Goal: Communication & Community: Answer question/provide support

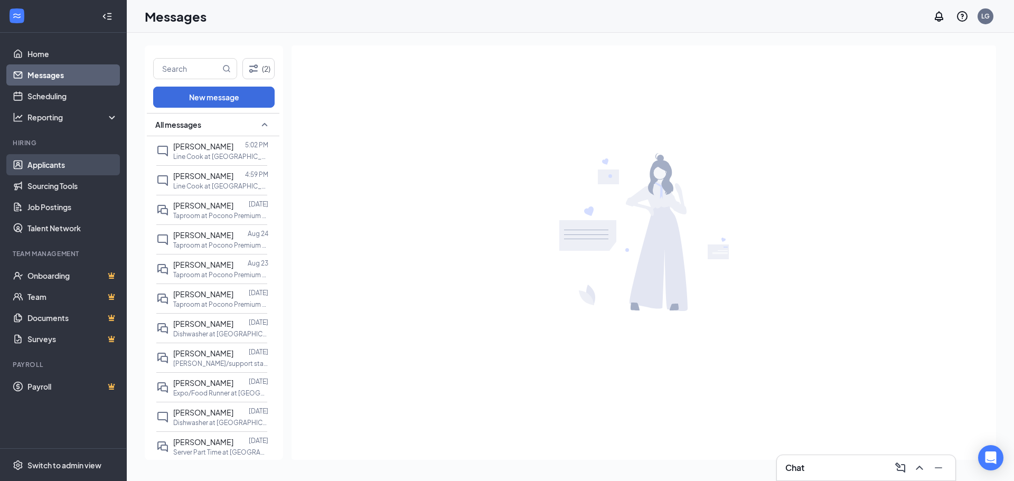
click at [55, 160] on link "Applicants" at bounding box center [72, 164] width 90 height 21
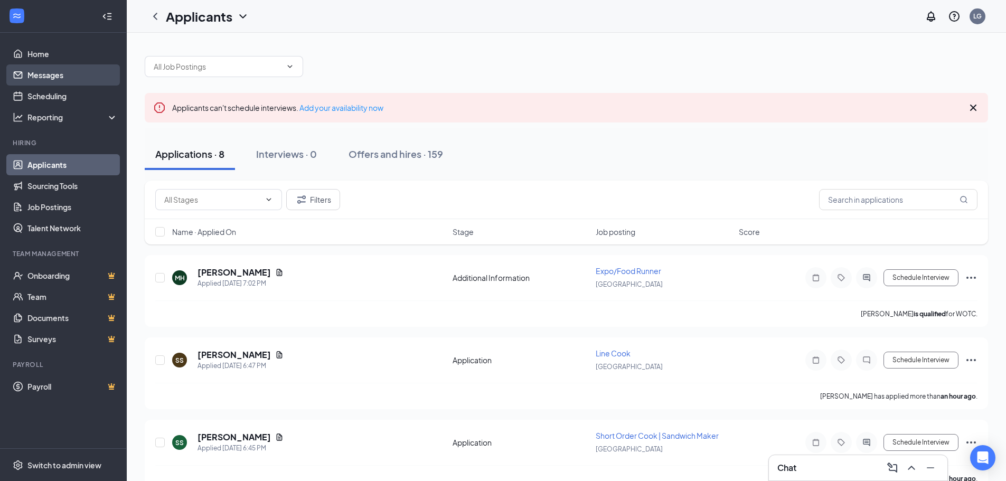
click at [43, 78] on link "Messages" at bounding box center [72, 74] width 90 height 21
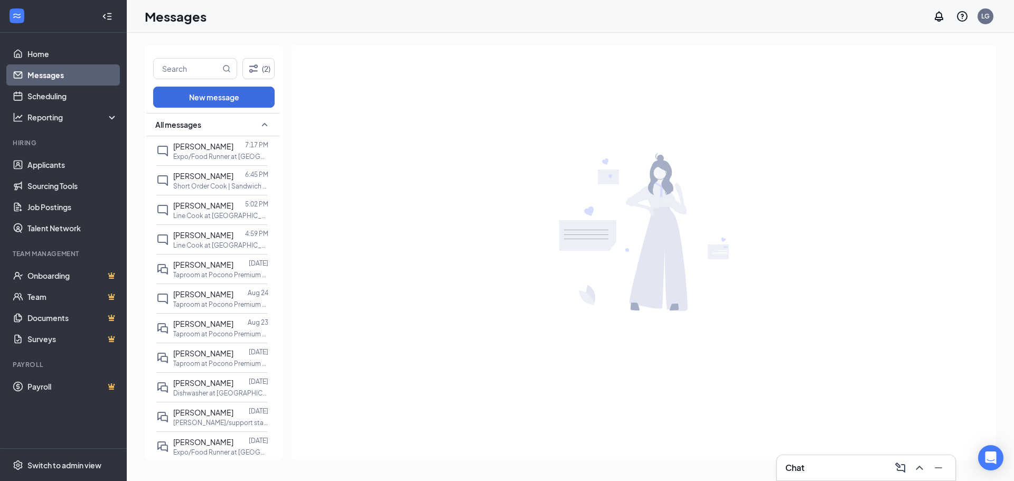
click at [57, 77] on link "Messages" at bounding box center [72, 74] width 90 height 21
click at [43, 164] on link "Applicants" at bounding box center [72, 164] width 90 height 21
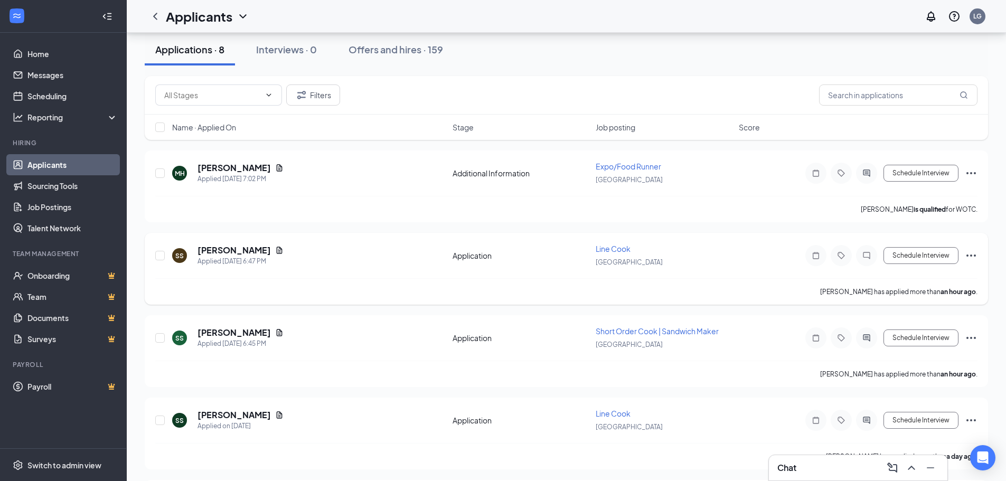
scroll to position [106, 0]
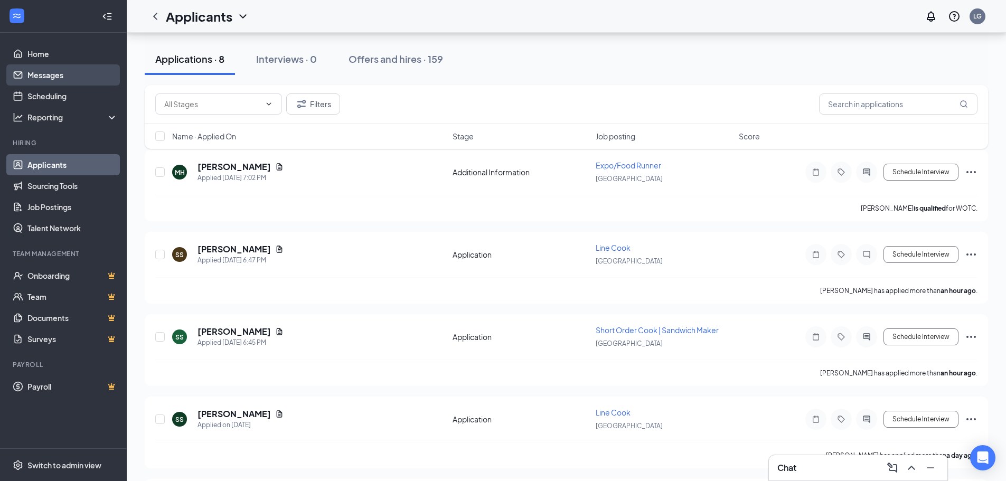
click at [36, 74] on link "Messages" at bounding box center [72, 74] width 90 height 21
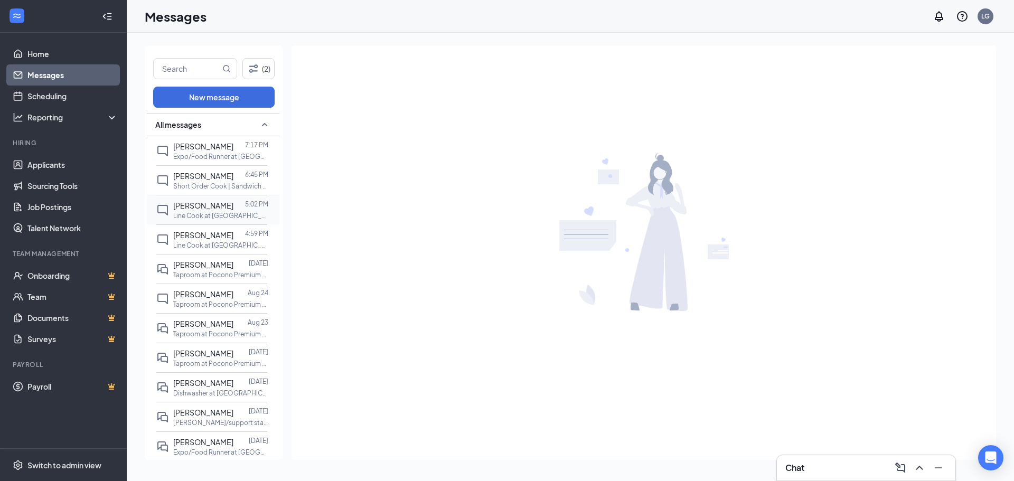
click at [202, 212] on p "Line Cook at [GEOGRAPHIC_DATA]" at bounding box center [220, 215] width 95 height 9
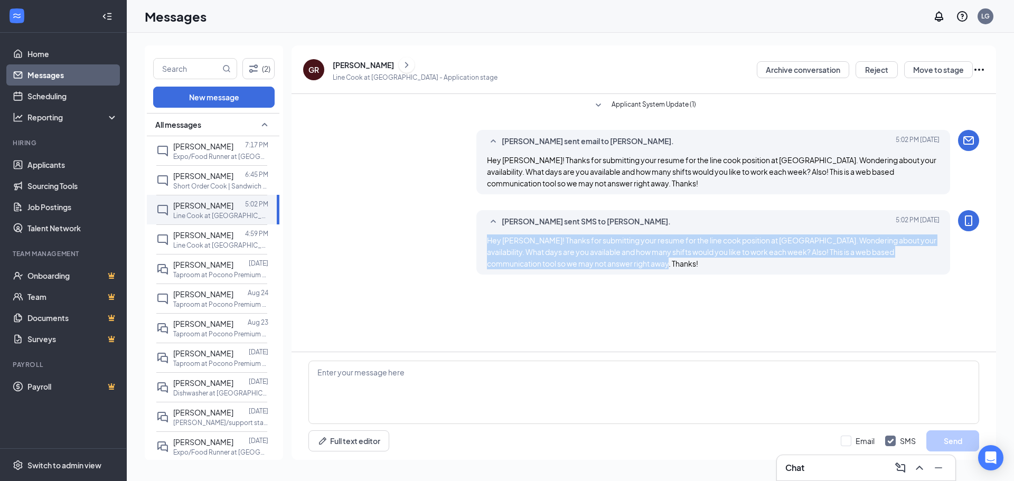
drag, startPoint x: 609, startPoint y: 264, endPoint x: 487, endPoint y: 242, distance: 123.9
click at [487, 242] on div "Hey [PERSON_NAME]! Thanks for submitting your resume for the line cook position…" at bounding box center [713, 251] width 453 height 35
copy span "Hey [PERSON_NAME]! Thanks for submitting your resume for the line cook position…"
click at [54, 164] on link "Applicants" at bounding box center [72, 164] width 90 height 21
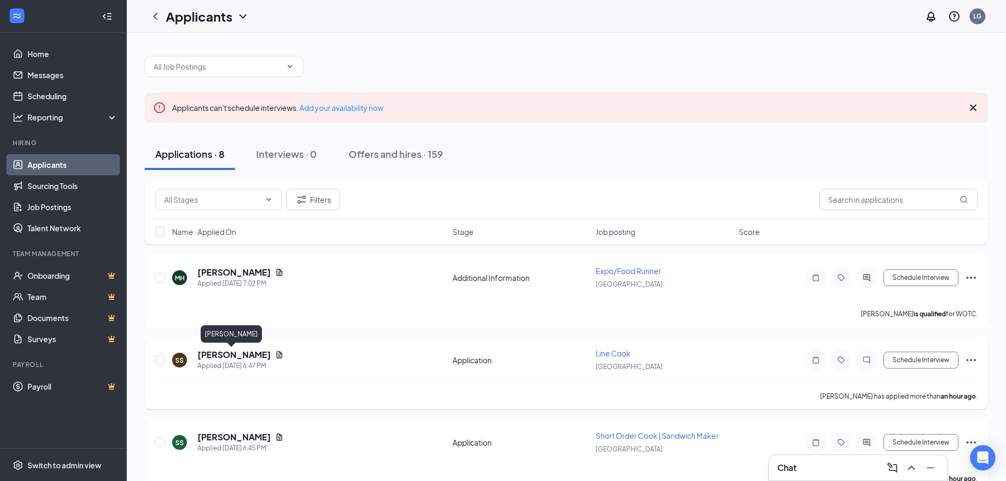
click at [220, 353] on h5 "[PERSON_NAME]" at bounding box center [233, 355] width 73 height 12
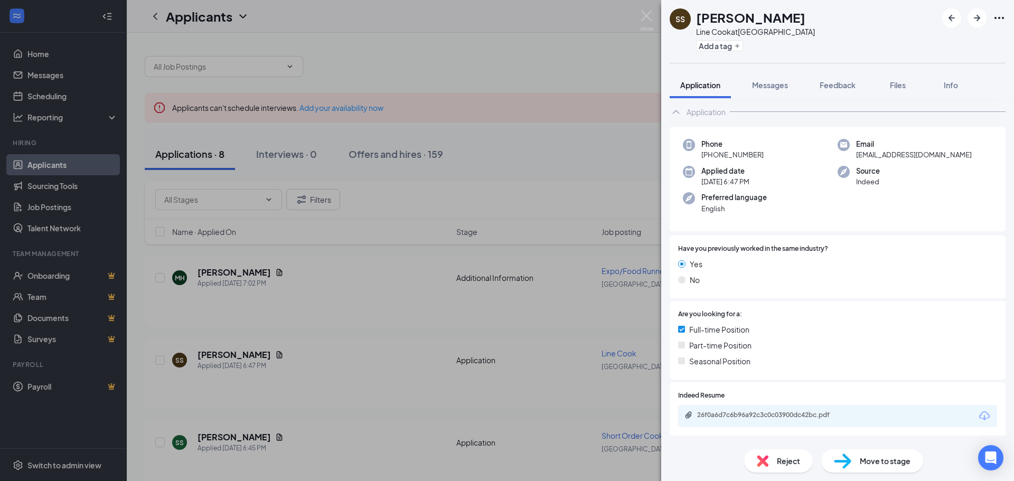
scroll to position [111, 0]
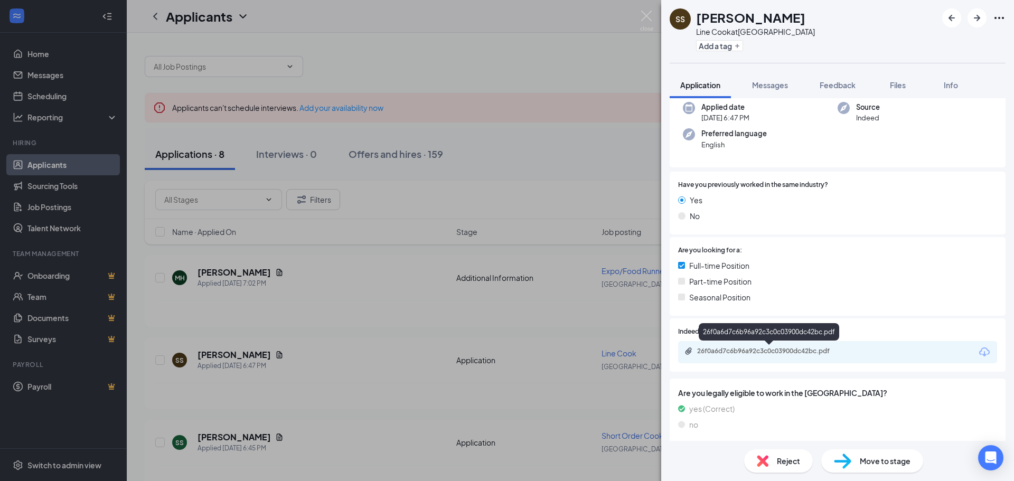
click at [751, 349] on div "26f0a6d7c6b96a92c3c0c03900dc42bc.pdf" at bounding box center [771, 351] width 148 height 8
click at [766, 84] on span "Messages" at bounding box center [770, 85] width 36 height 10
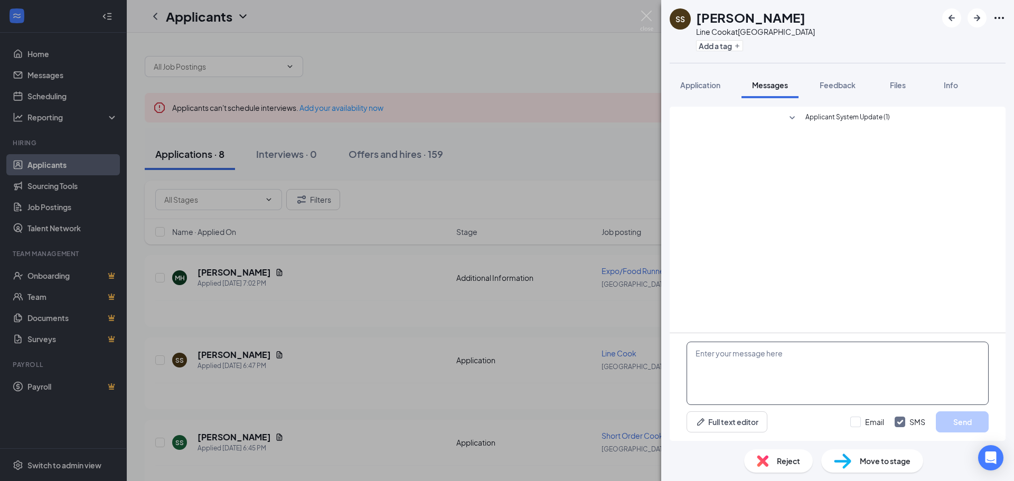
click at [730, 360] on textarea at bounding box center [837, 373] width 302 height 63
paste textarea "Hey [PERSON_NAME]! Thanks for submitting your resume for the line cook position…"
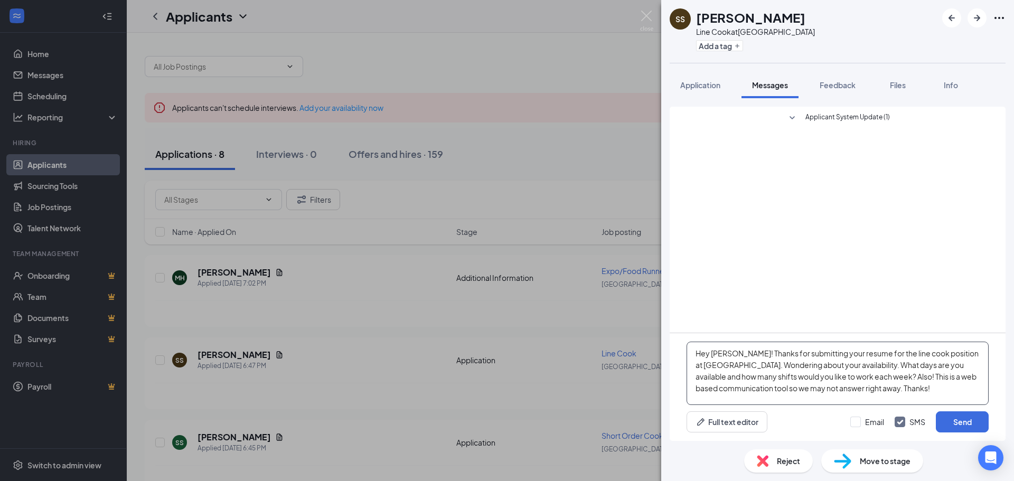
click at [740, 352] on textarea "Hey [PERSON_NAME]! Thanks for submitting your resume for the line cook position…" at bounding box center [837, 373] width 302 height 63
type textarea "Hey [PERSON_NAME]! Thanks for submitting your resume for the line cook position…"
click at [857, 423] on input "Email" at bounding box center [867, 422] width 34 height 11
checkbox input "true"
click at [956, 421] on button "Send" at bounding box center [961, 421] width 53 height 21
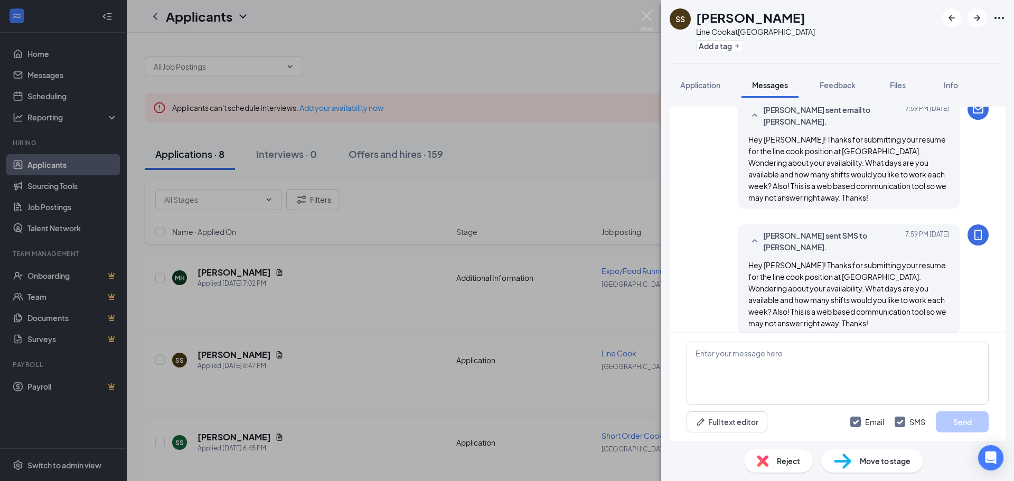
scroll to position [56, 0]
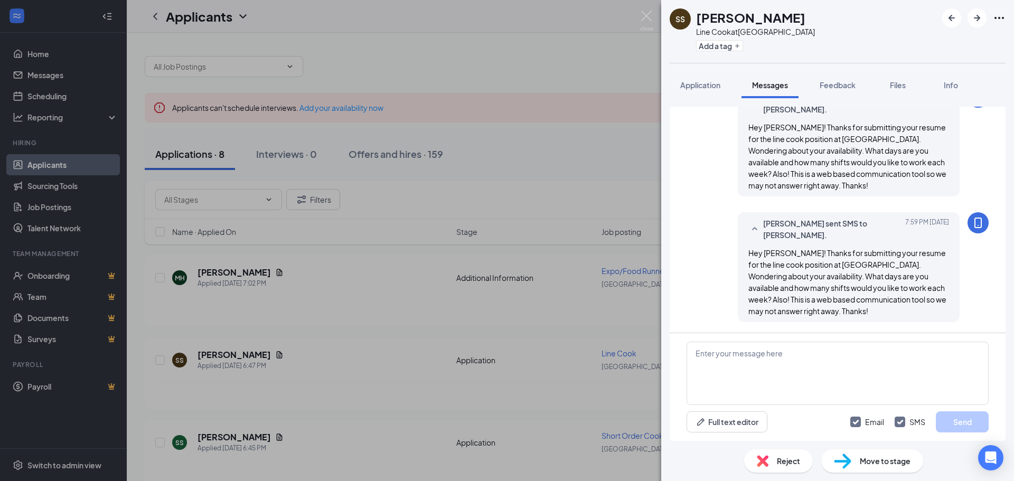
click at [649, 8] on div "SS [PERSON_NAME] Line Cook at [GEOGRAPHIC_DATA] Add a tag Application Messages …" at bounding box center [507, 240] width 1014 height 481
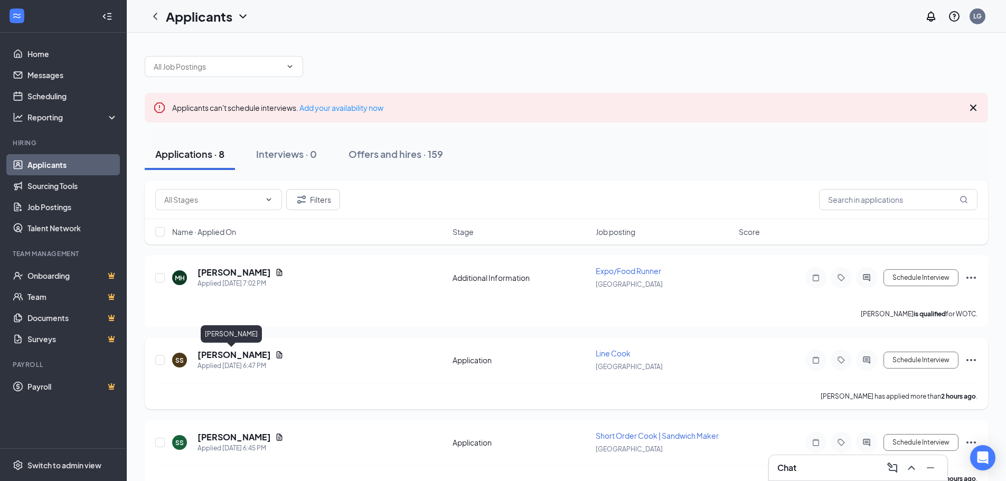
click at [233, 353] on h5 "[PERSON_NAME]" at bounding box center [233, 355] width 73 height 12
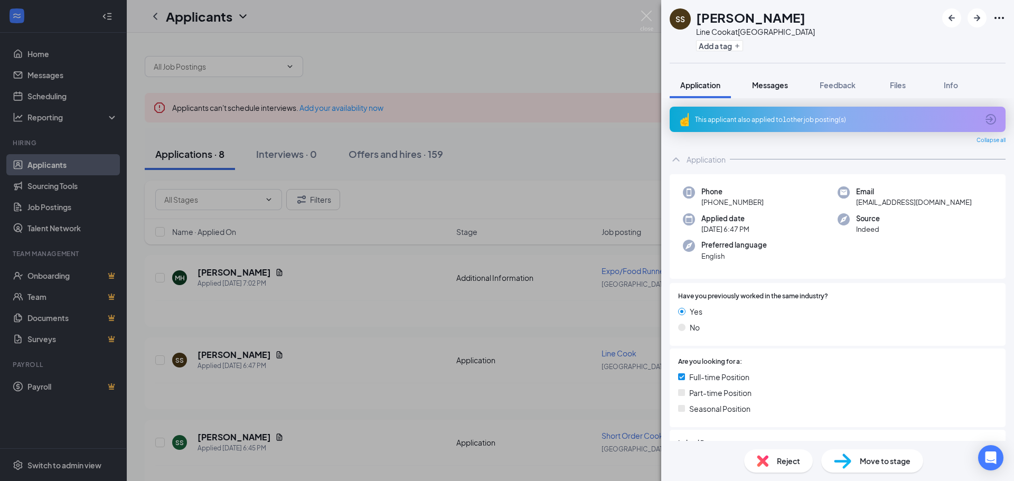
click at [762, 89] on span "Messages" at bounding box center [770, 85] width 36 height 10
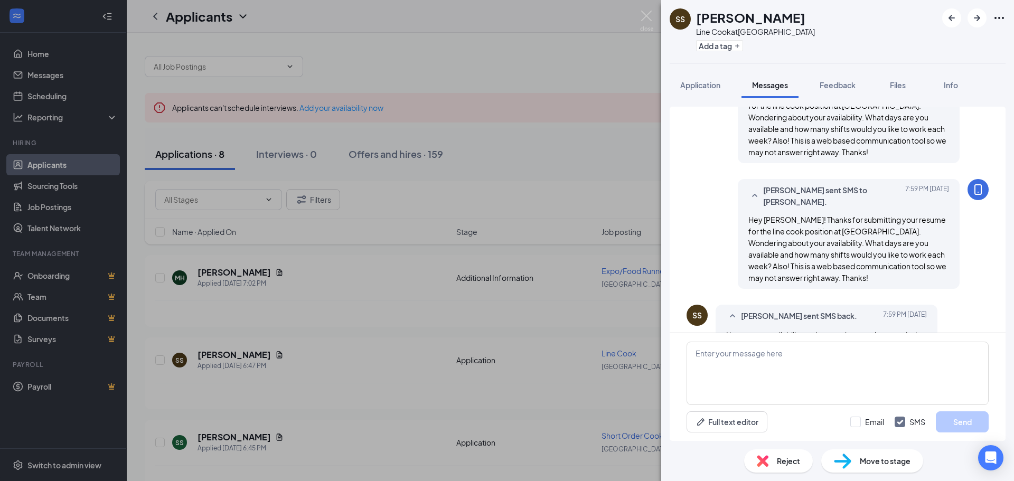
scroll to position [113, 0]
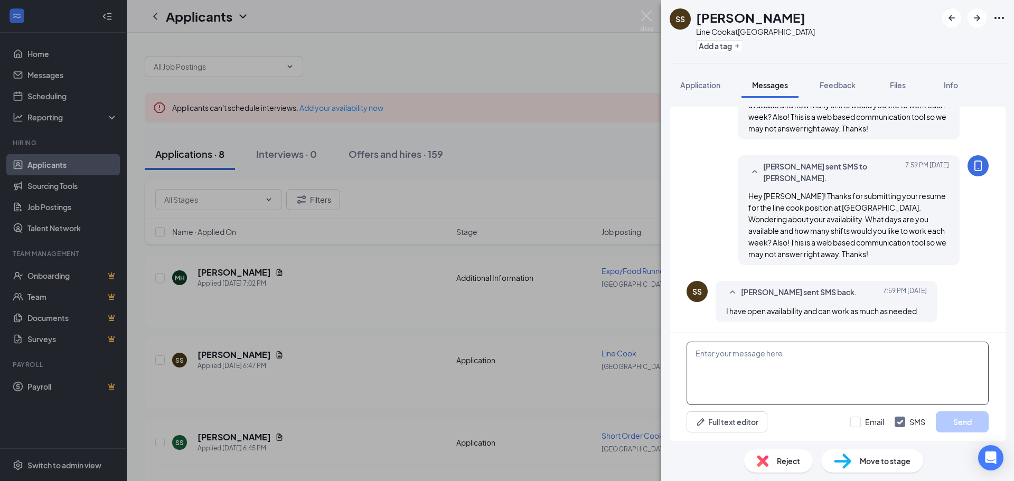
click at [788, 355] on textarea at bounding box center [837, 373] width 302 height 63
type textarea "Great! Are you available to stop in for an interview [DATE] at 3p?"
click at [857, 422] on input "Email" at bounding box center [867, 422] width 34 height 11
checkbox input "true"
click at [952, 422] on button "Send" at bounding box center [961, 421] width 53 height 21
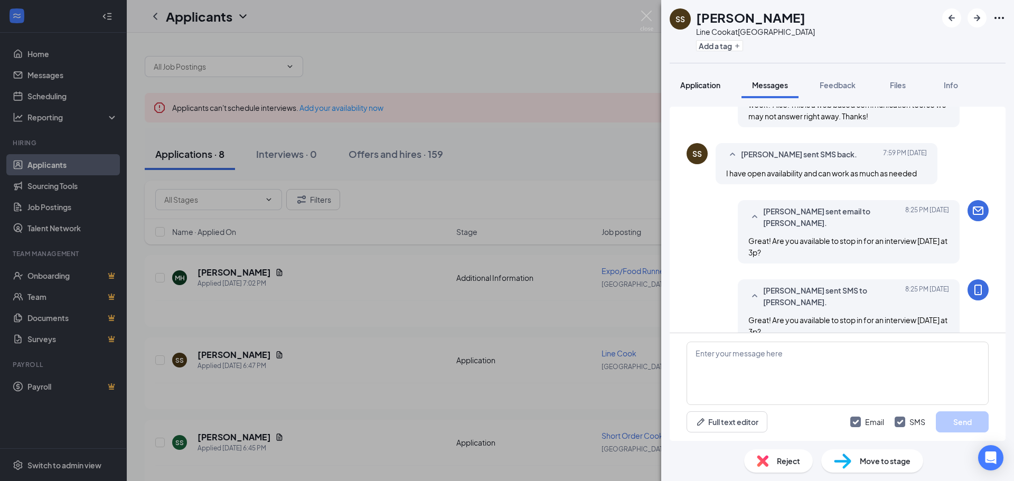
scroll to position [271, 0]
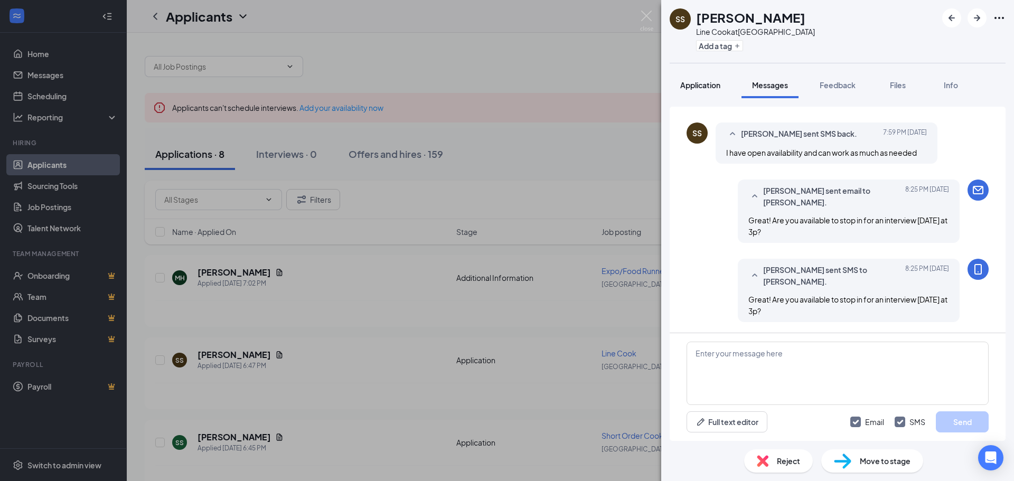
click at [689, 87] on span "Application" at bounding box center [700, 85] width 40 height 10
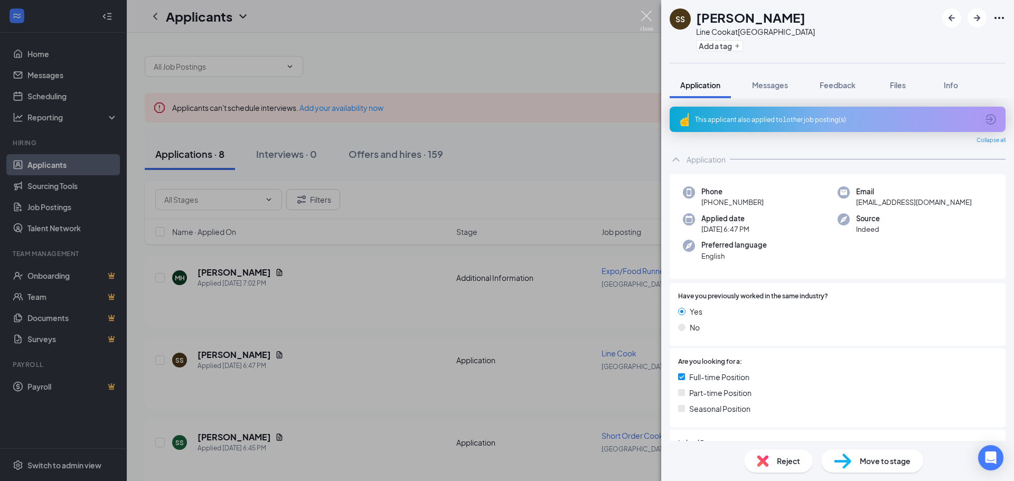
click at [646, 14] on img at bounding box center [646, 21] width 13 height 21
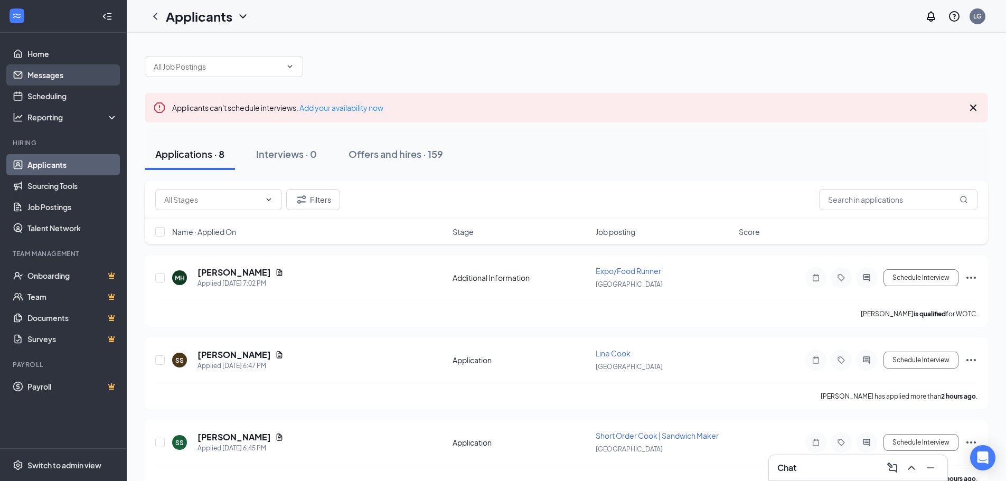
click at [50, 75] on link "Messages" at bounding box center [72, 74] width 90 height 21
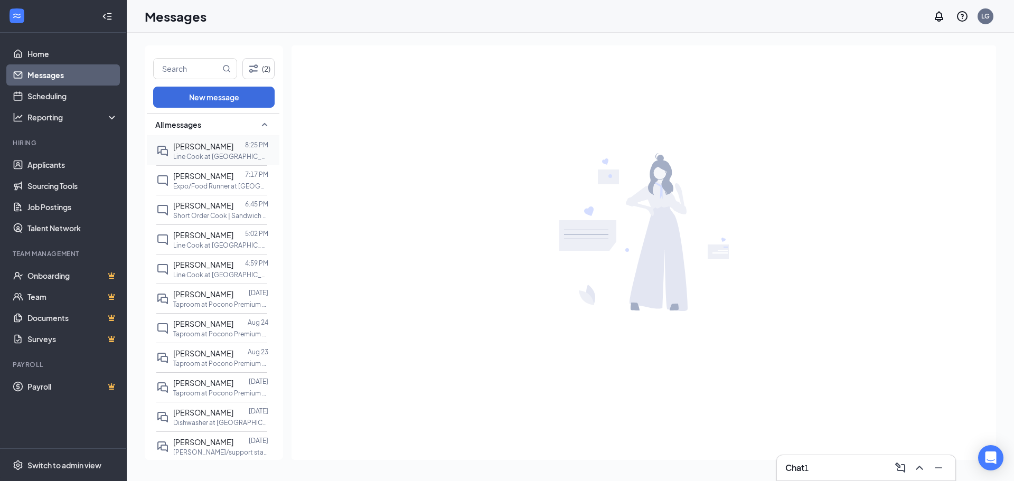
click at [198, 146] on span "[PERSON_NAME]" at bounding box center [203, 146] width 60 height 10
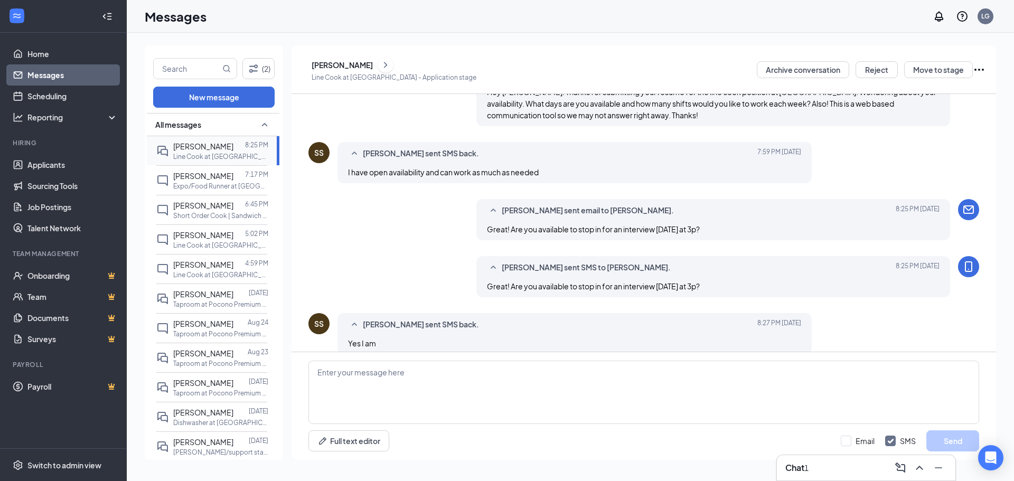
scroll to position [162, 0]
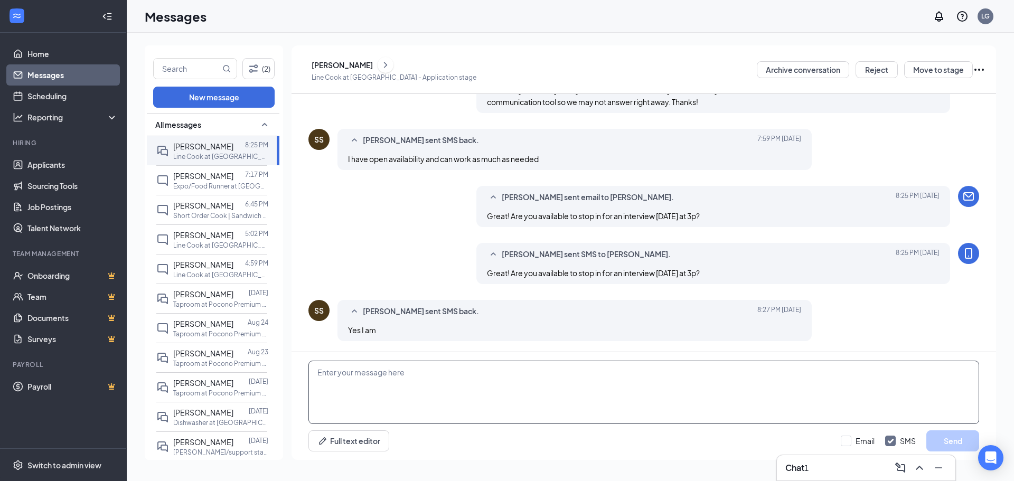
click at [358, 378] on textarea at bounding box center [643, 392] width 670 height 63
type textarea "Perfect! See you then...ask for [PERSON_NAME]:)"
click at [847, 442] on input "Email" at bounding box center [857, 441] width 34 height 11
checkbox input "true"
click at [951, 440] on button "Send" at bounding box center [952, 440] width 53 height 21
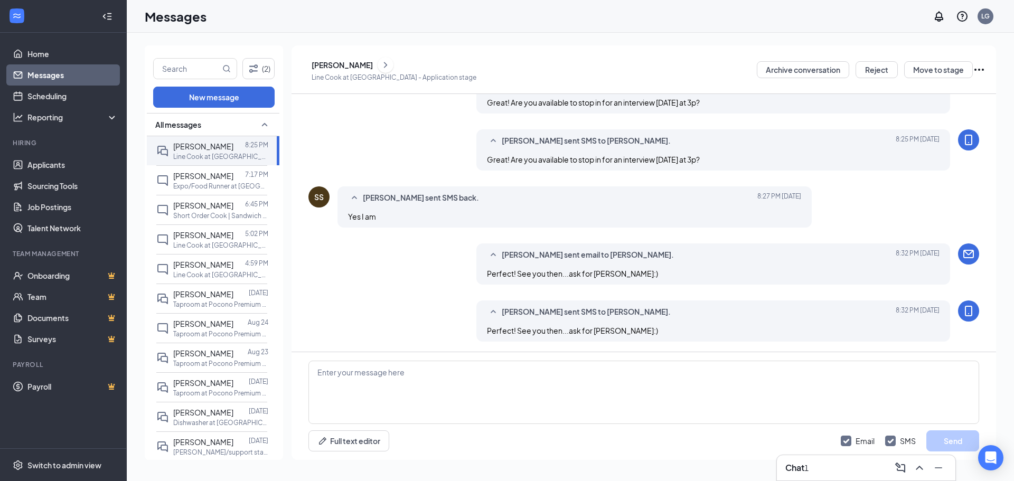
scroll to position [276, 0]
